Goal: Task Accomplishment & Management: Use online tool/utility

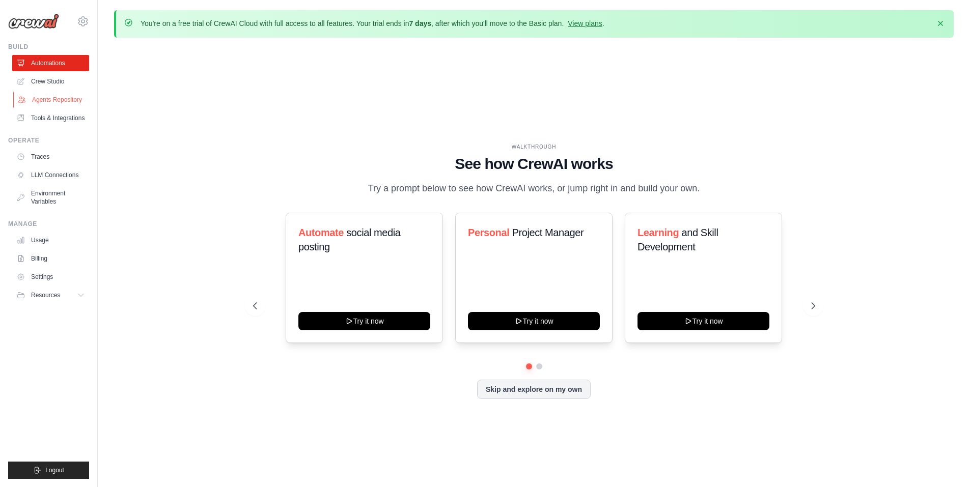
click at [47, 98] on link "Agents Repository" at bounding box center [51, 100] width 77 height 16
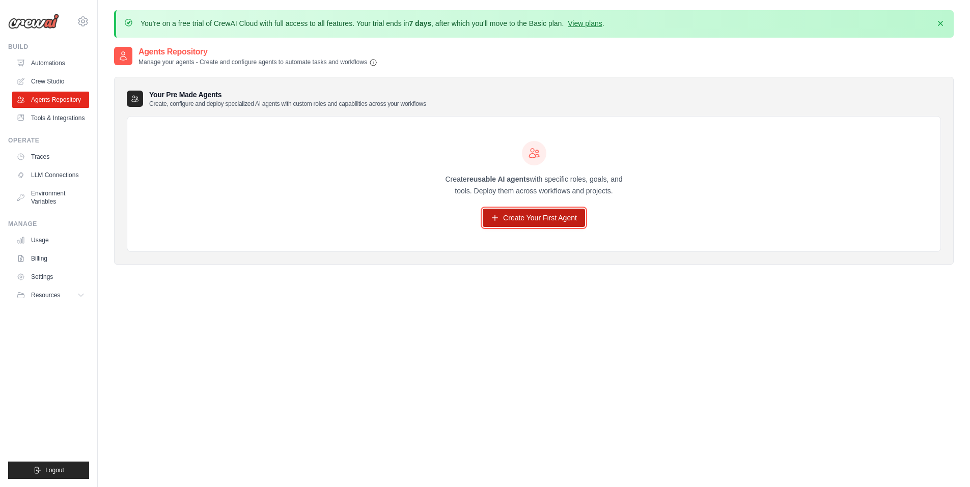
click at [521, 220] on link "Create Your First Agent" at bounding box center [534, 218] width 102 height 18
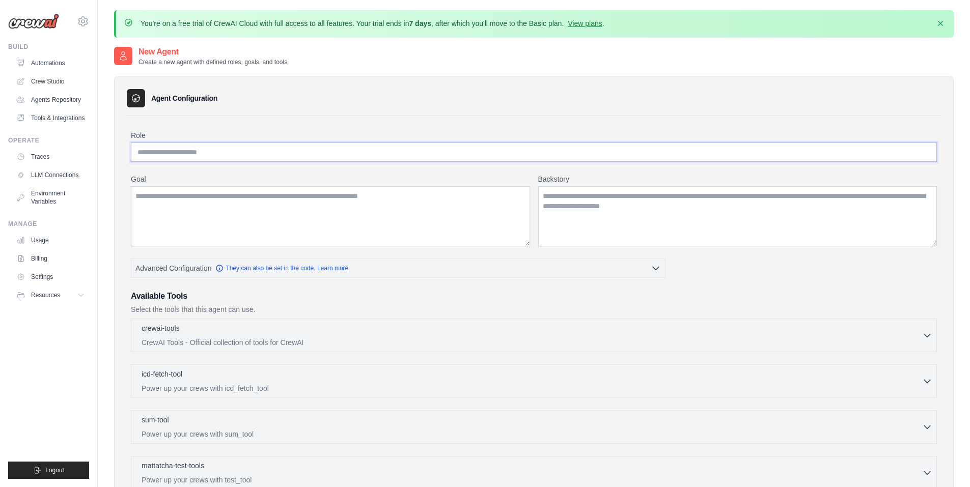
click at [265, 158] on input "Role" at bounding box center [534, 152] width 806 height 19
